Goal: Information Seeking & Learning: Learn about a topic

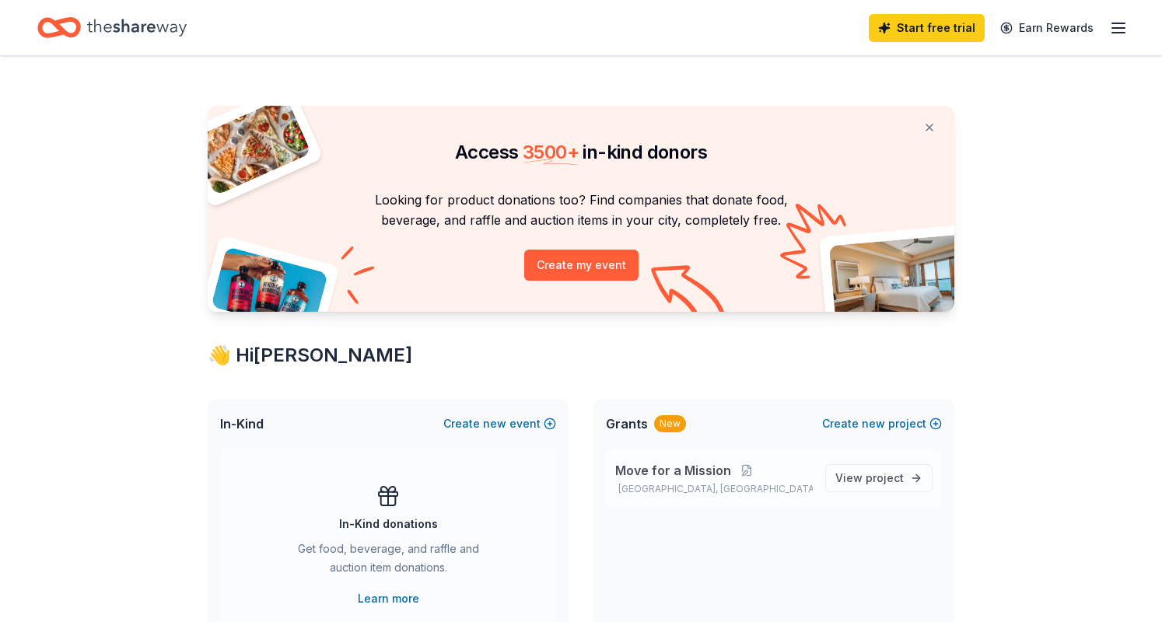
click at [662, 468] on span "Move for a Mission" at bounding box center [673, 470] width 116 height 19
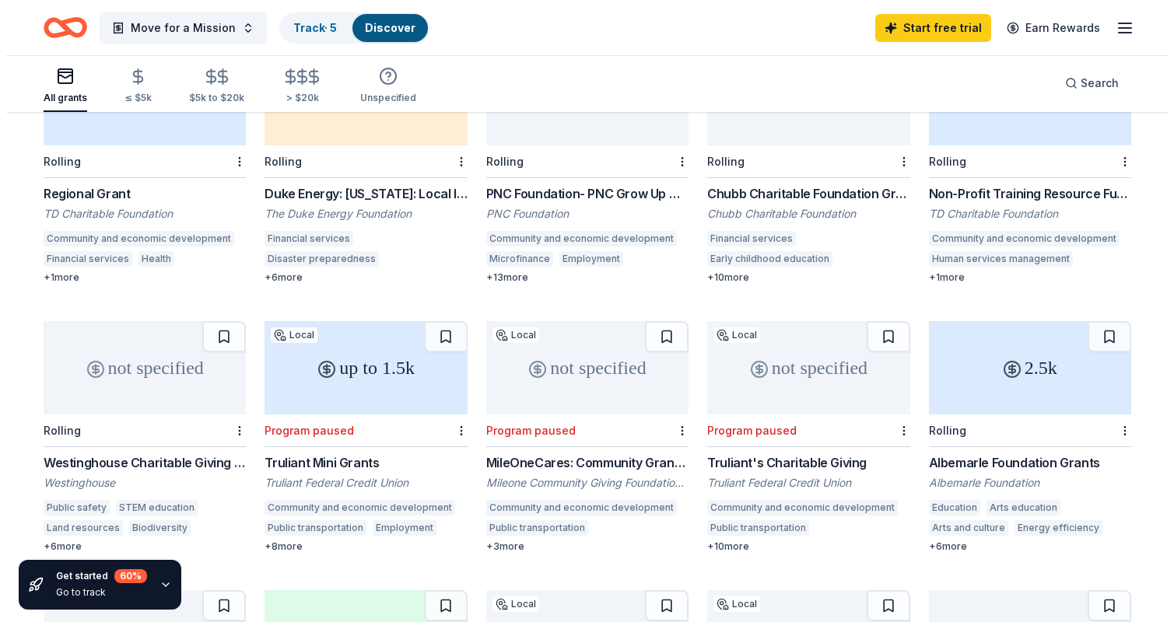
scroll to position [208, 0]
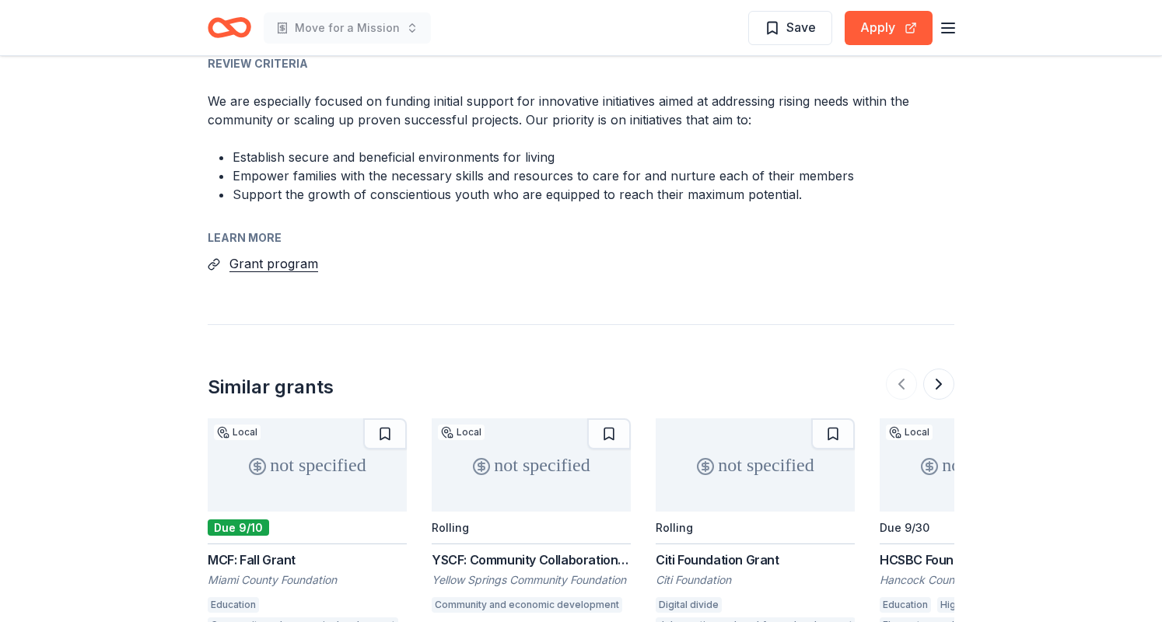
scroll to position [1976, 0]
